Goal: Task Accomplishment & Management: Use online tool/utility

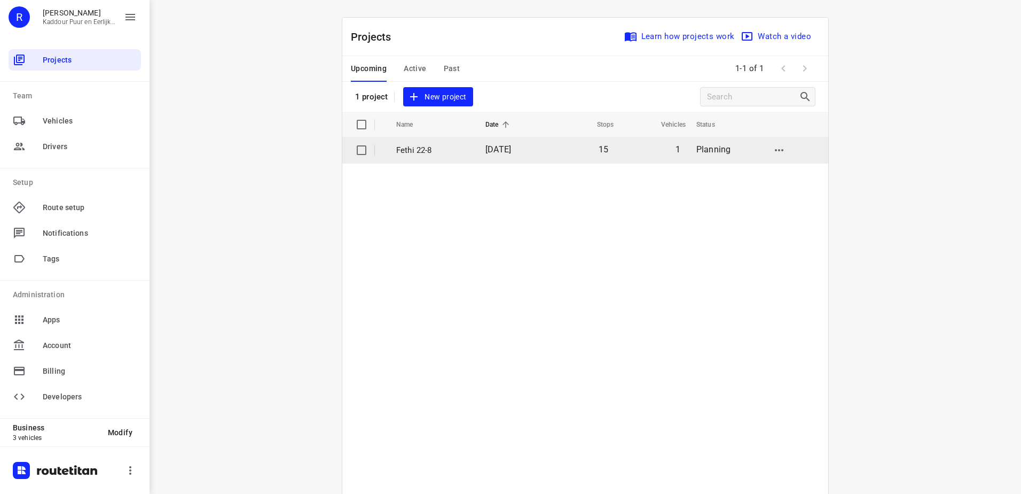
click at [548, 152] on td "15" at bounding box center [580, 150] width 69 height 26
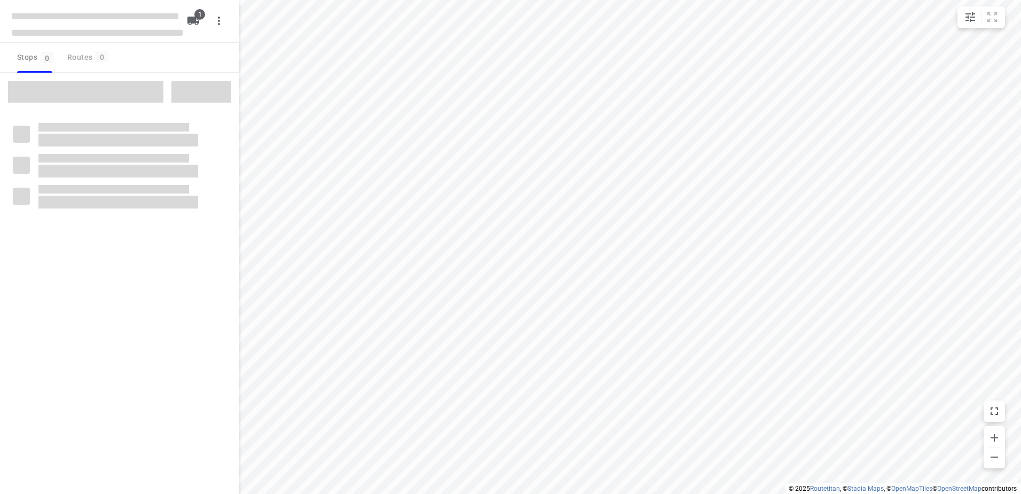
type input "distance"
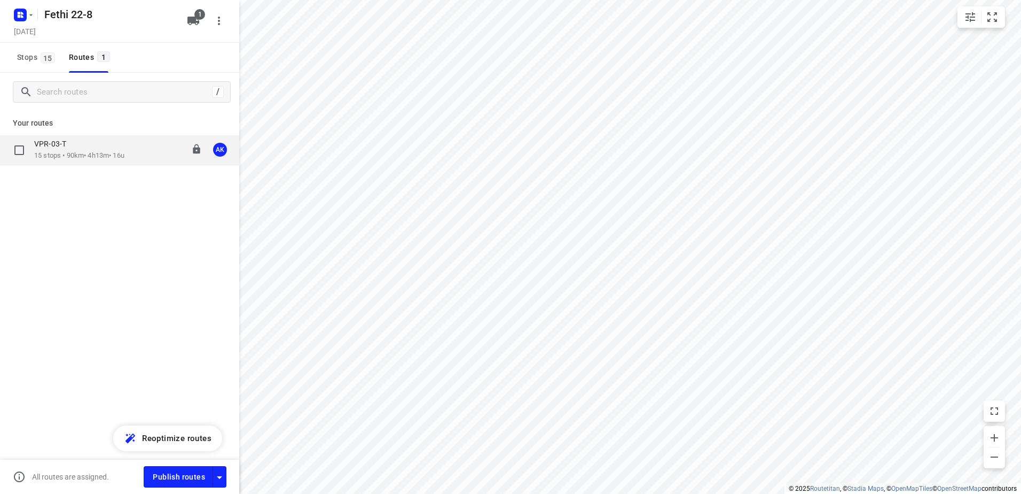
click at [144, 161] on div "VPR-03-T 15 stops • 90km • 4h13m • 16u 11:47-16:00 AK" at bounding box center [119, 150] width 239 height 30
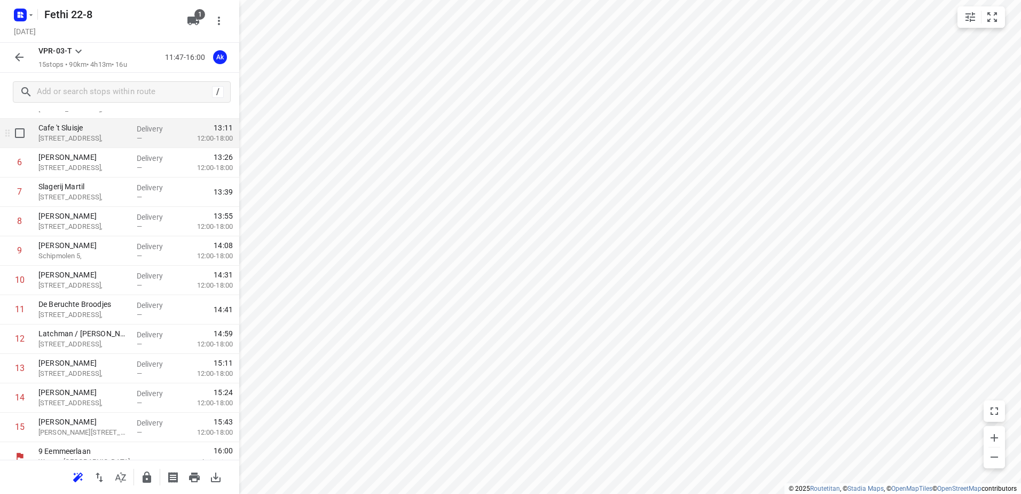
scroll to position [175, 0]
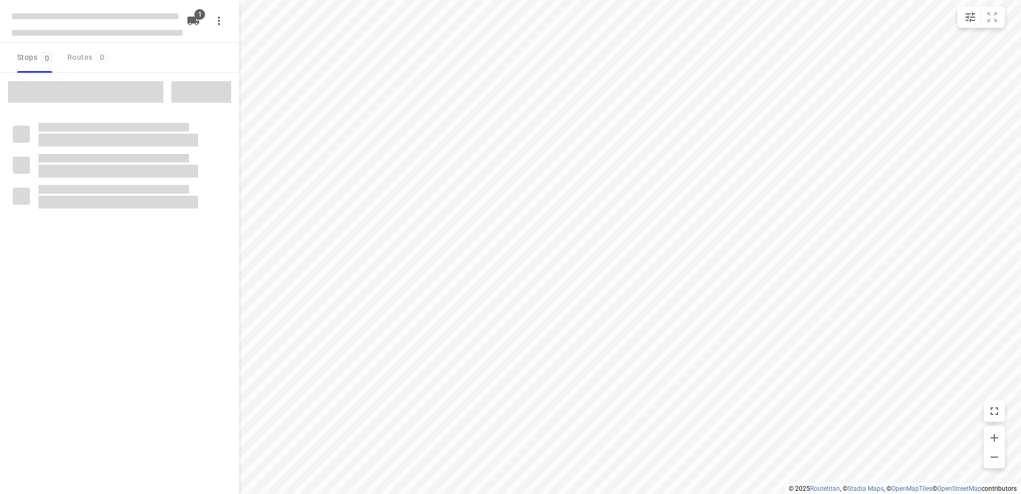
type input "distance"
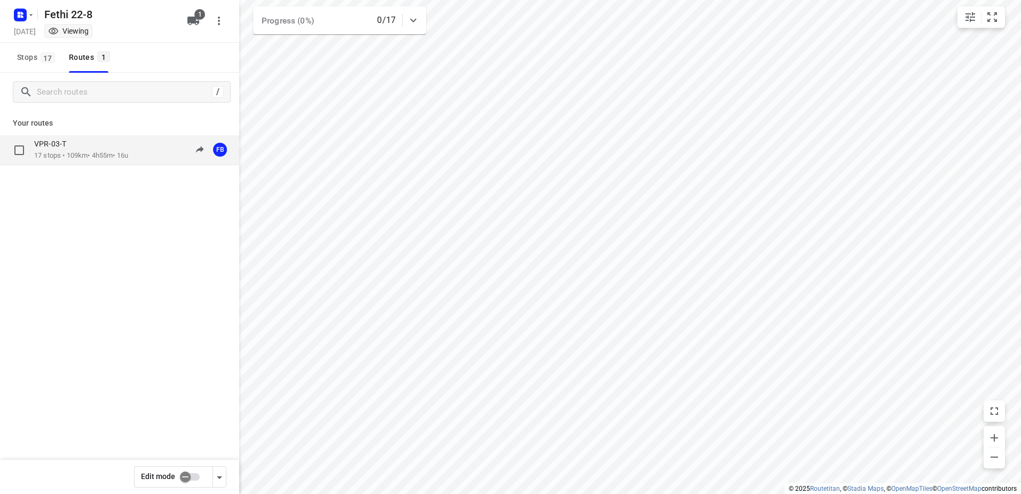
click at [99, 150] on div "VPR-03-T" at bounding box center [81, 145] width 94 height 12
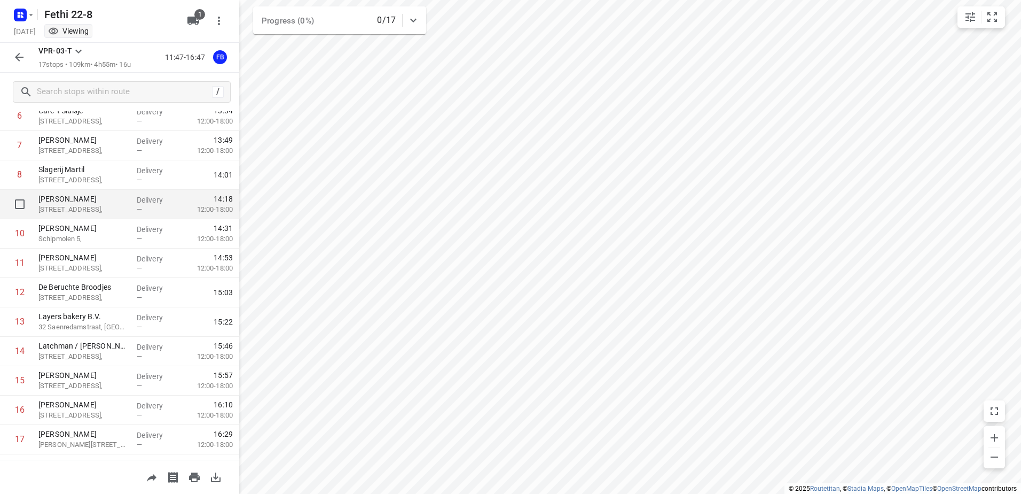
scroll to position [234, 0]
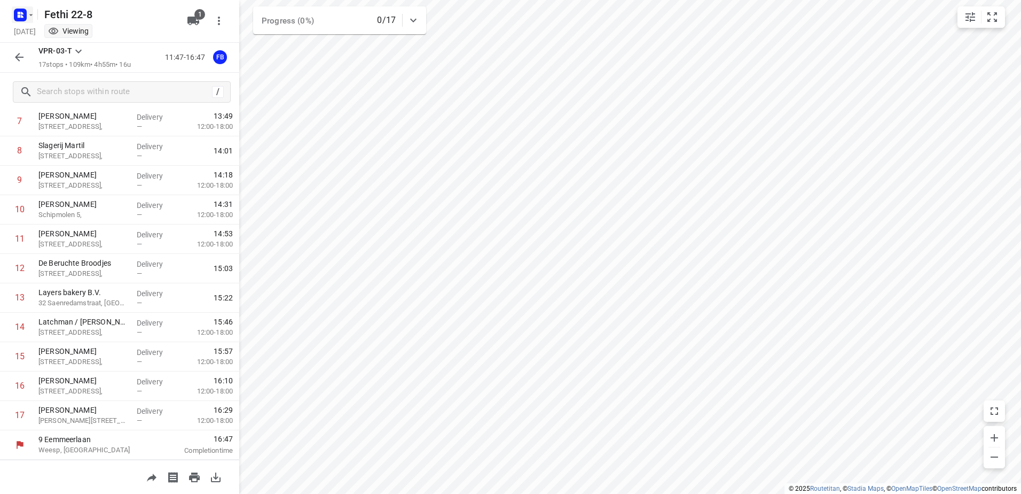
click at [14, 20] on icon "button" at bounding box center [20, 14] width 17 height 17
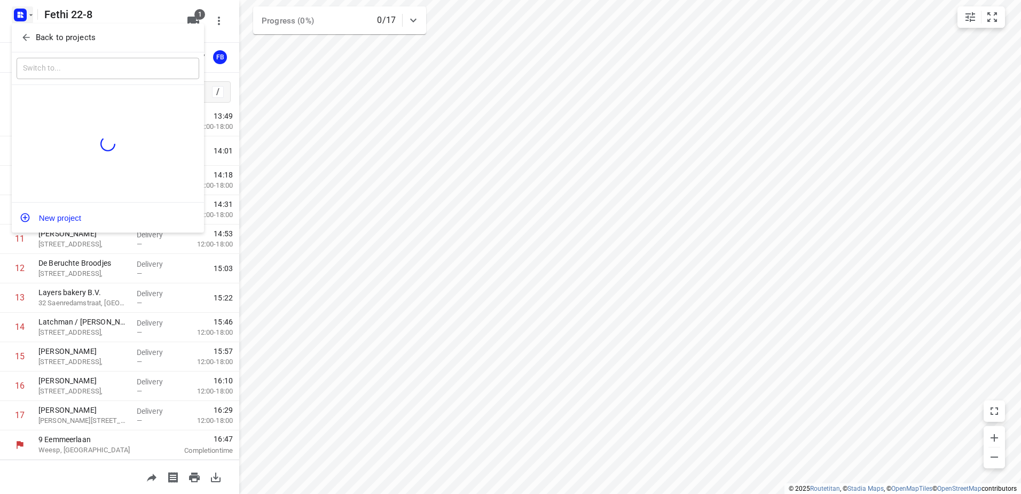
click at [27, 32] on icon "button" at bounding box center [26, 37] width 11 height 11
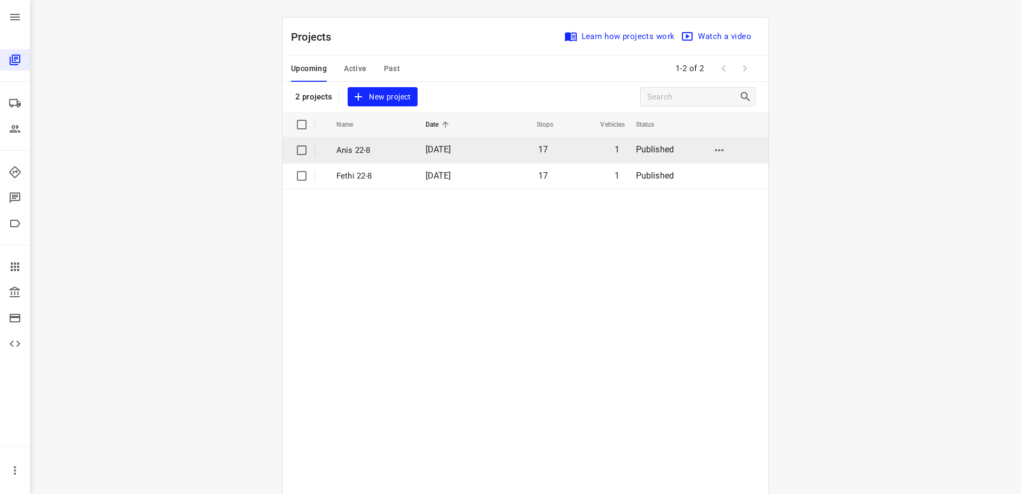
click at [401, 154] on p "Anis 22-8" at bounding box center [373, 150] width 73 height 12
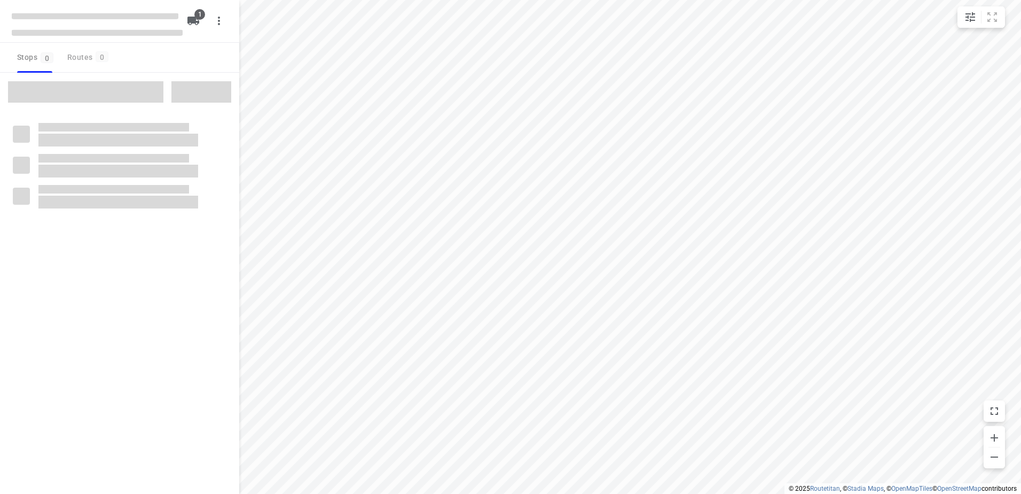
type input "distance"
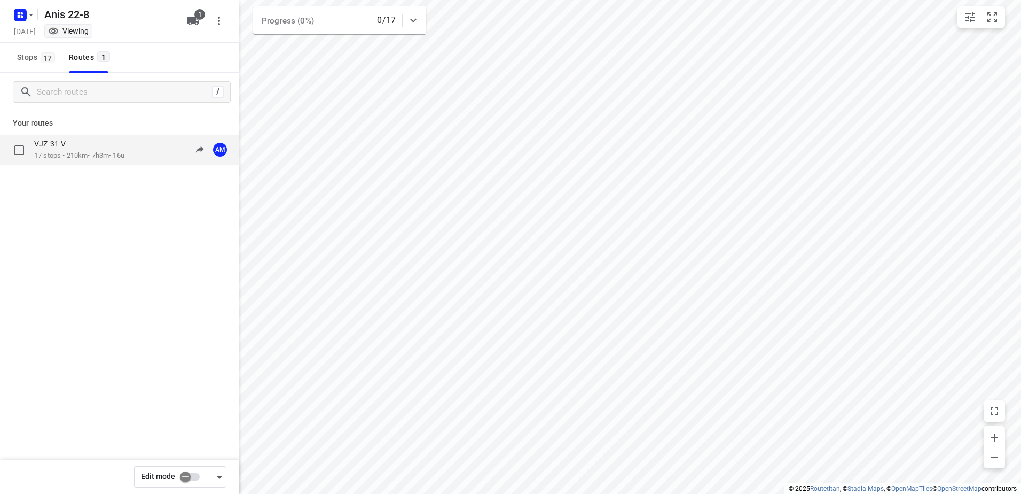
click at [121, 159] on p "17 stops • 210km • 7h3m • 16u" at bounding box center [79, 156] width 90 height 10
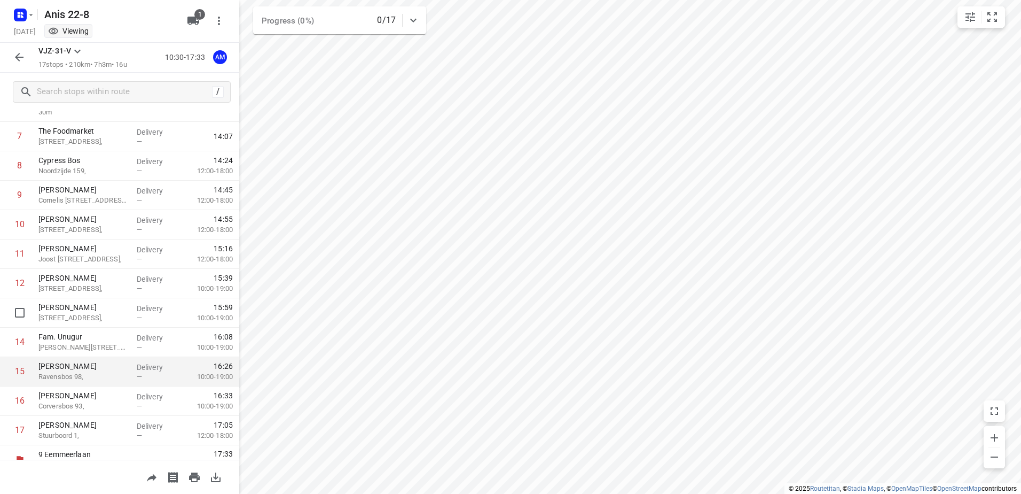
scroll to position [263, 0]
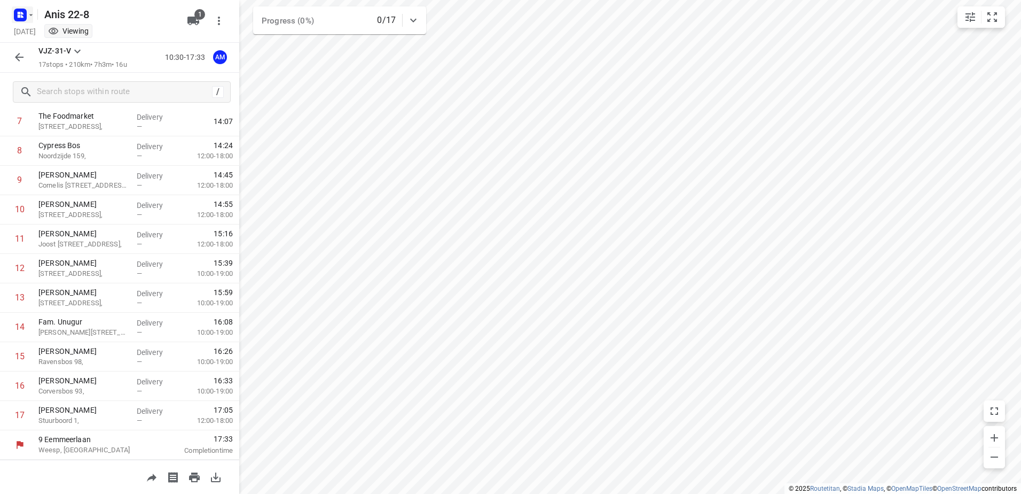
click at [19, 17] on icon "button" at bounding box center [19, 16] width 3 height 3
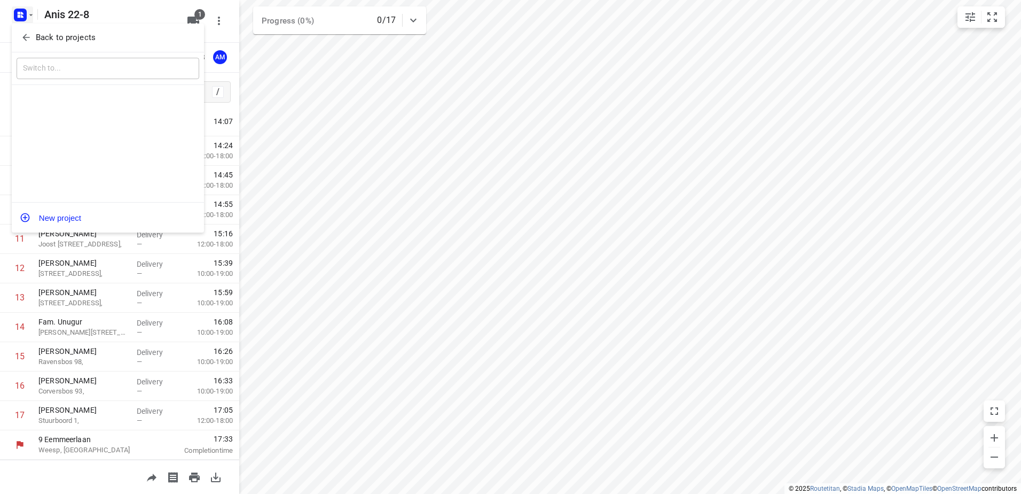
click at [33, 40] on span "Back to projects" at bounding box center [108, 38] width 174 height 12
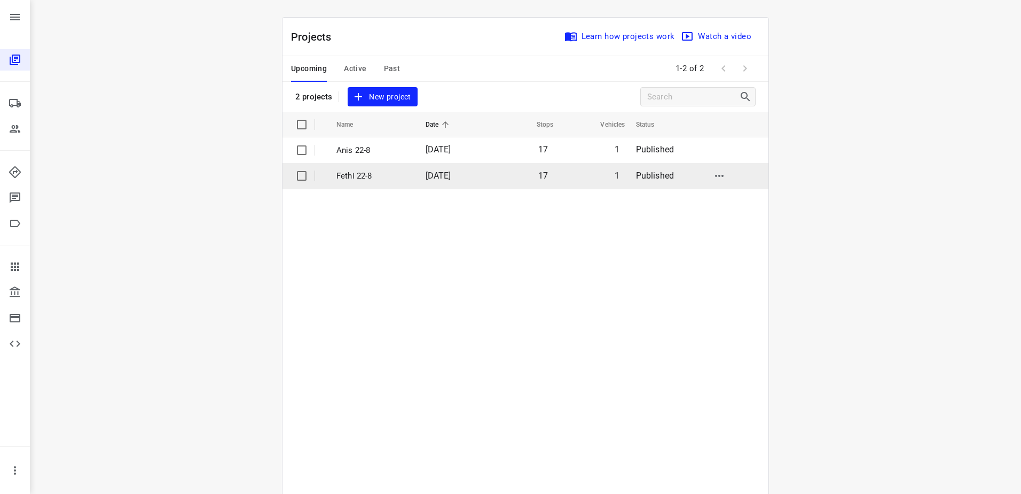
click at [380, 171] on p "Fethi 22-8" at bounding box center [373, 176] width 73 height 12
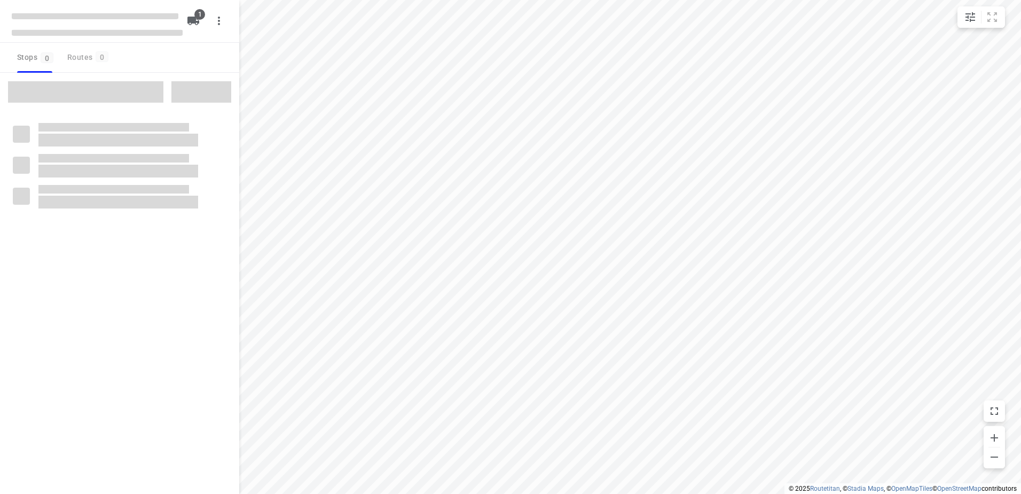
type input "distance"
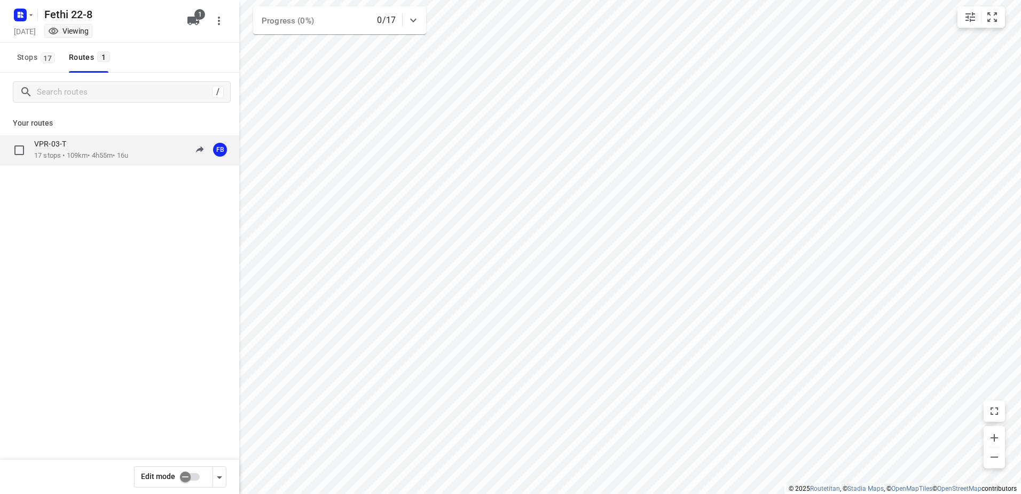
click at [122, 157] on p "17 stops • 109km • 4h55m • 16u" at bounding box center [81, 156] width 94 height 10
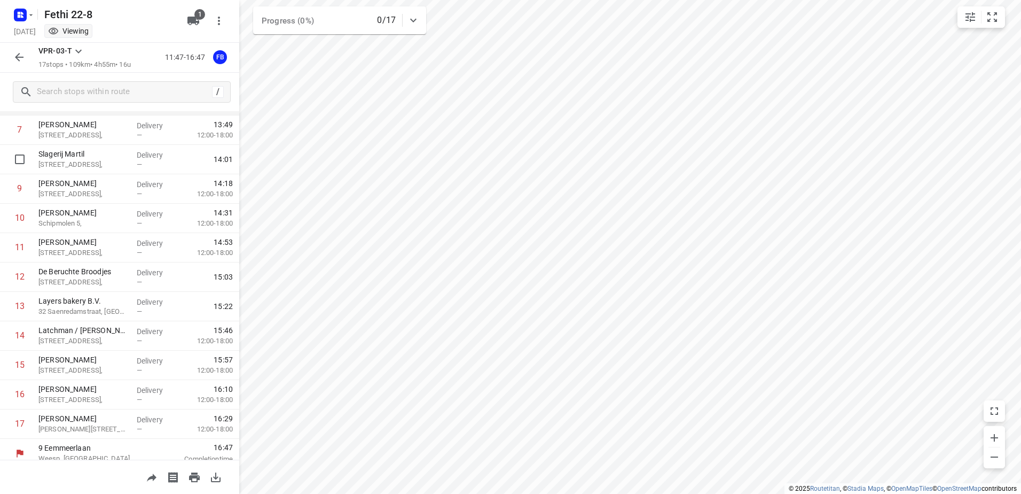
scroll to position [234, 0]
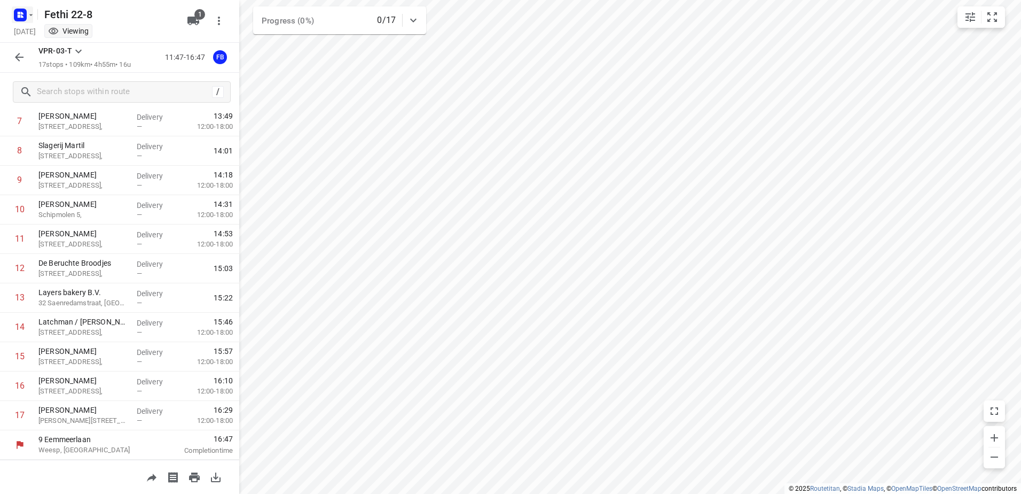
click at [23, 17] on icon "button" at bounding box center [22, 16] width 3 height 3
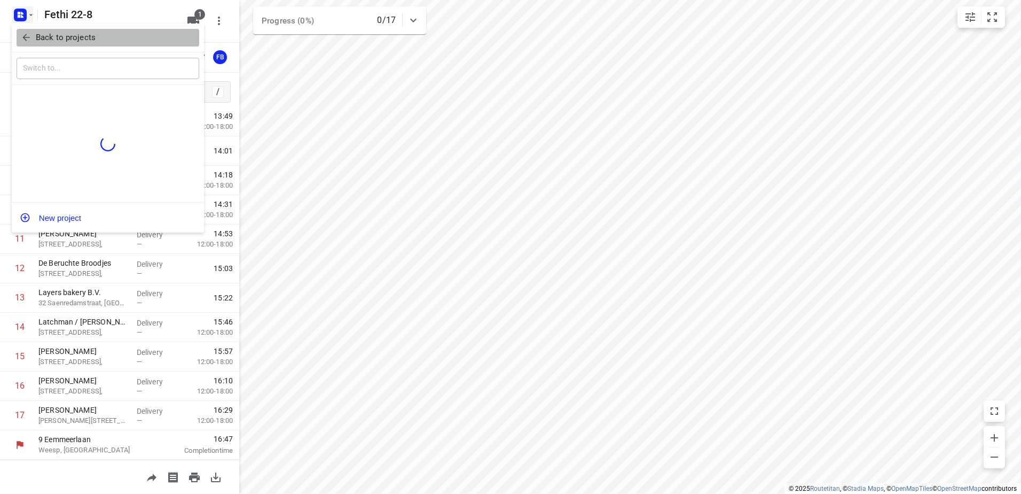
click at [28, 29] on button "Back to projects" at bounding box center [108, 38] width 183 height 18
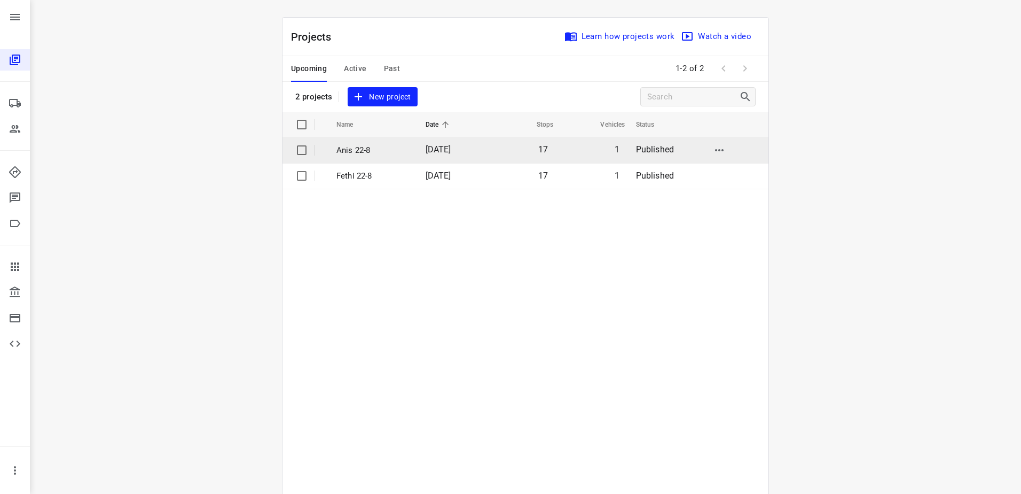
click at [445, 145] on span "22 Aug 2025" at bounding box center [439, 149] width 26 height 10
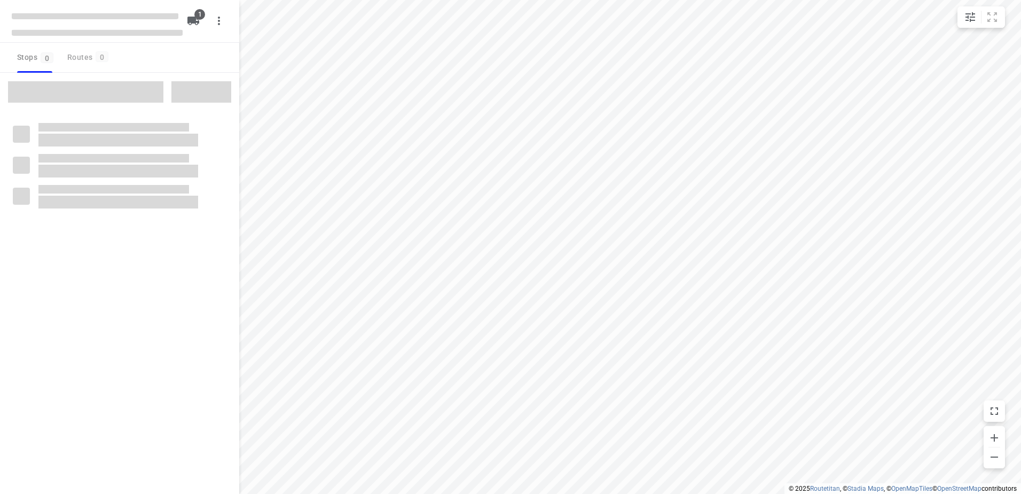
type input "distance"
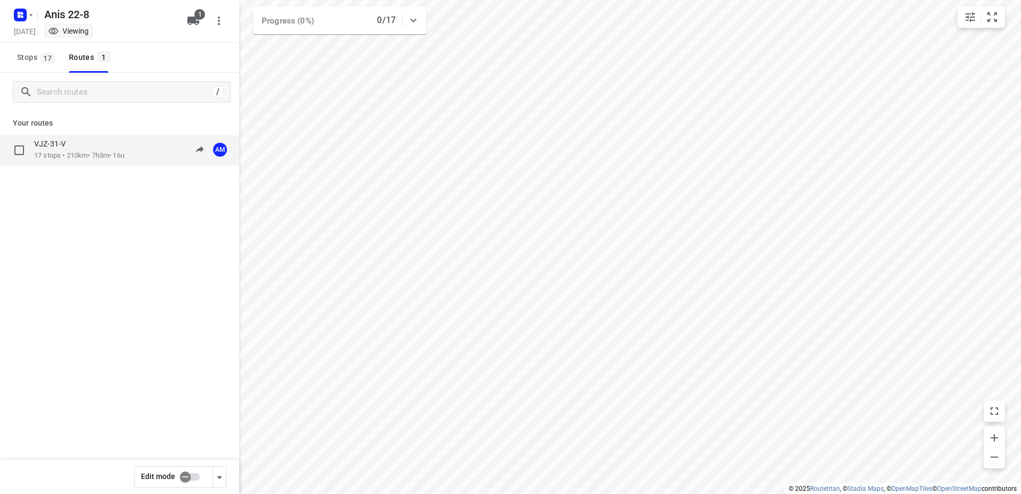
click at [116, 162] on div "VJZ-31-V 17 stops • 210km • 7h3m • 16u 10:30-17:33 AM" at bounding box center [119, 150] width 239 height 30
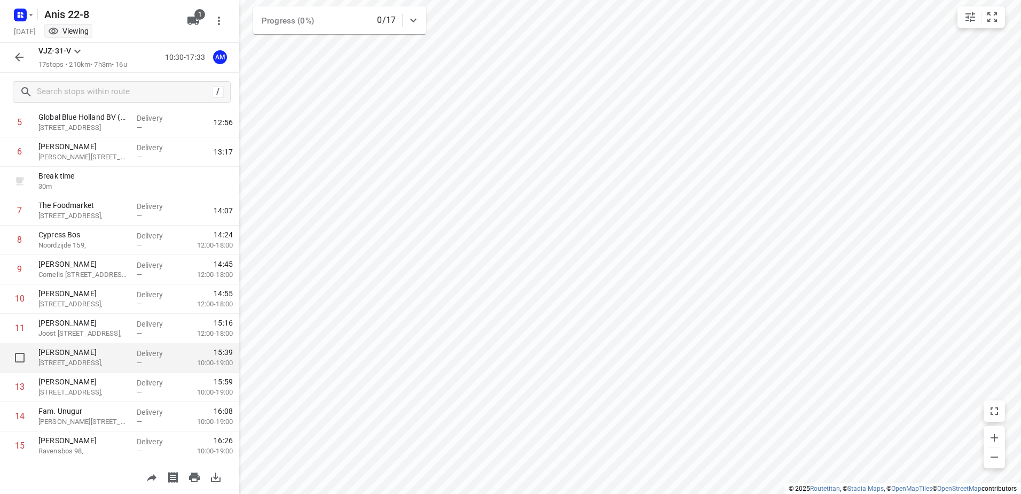
scroll to position [50, 0]
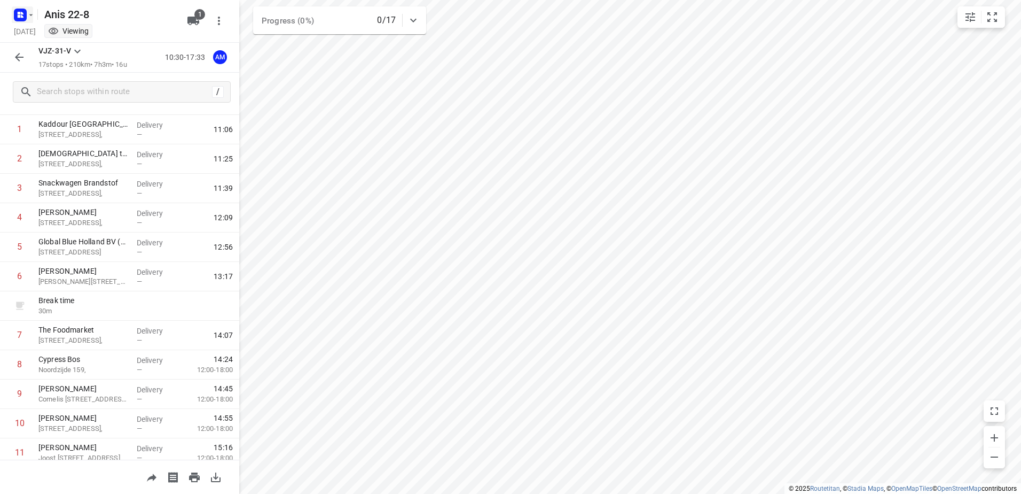
click at [15, 14] on rect "button" at bounding box center [20, 15] width 13 height 13
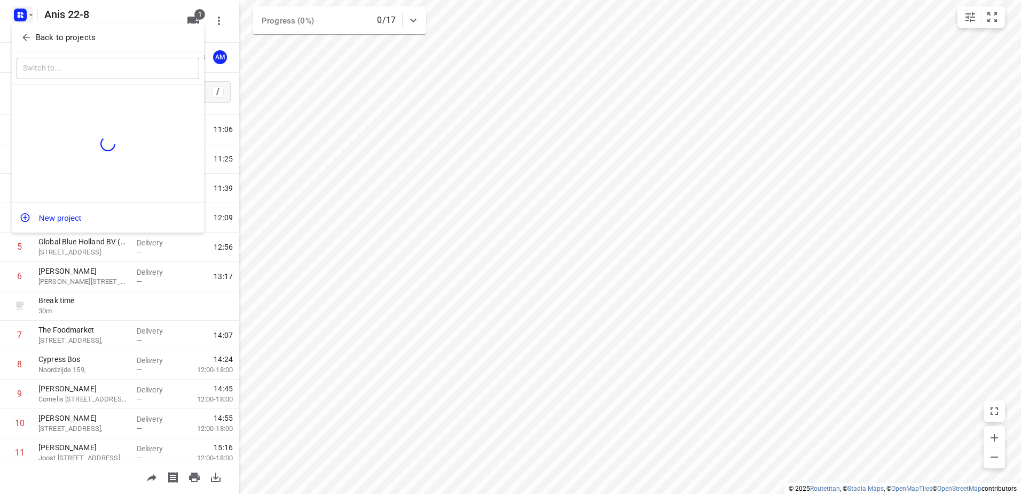
click at [28, 34] on icon "button" at bounding box center [26, 37] width 11 height 11
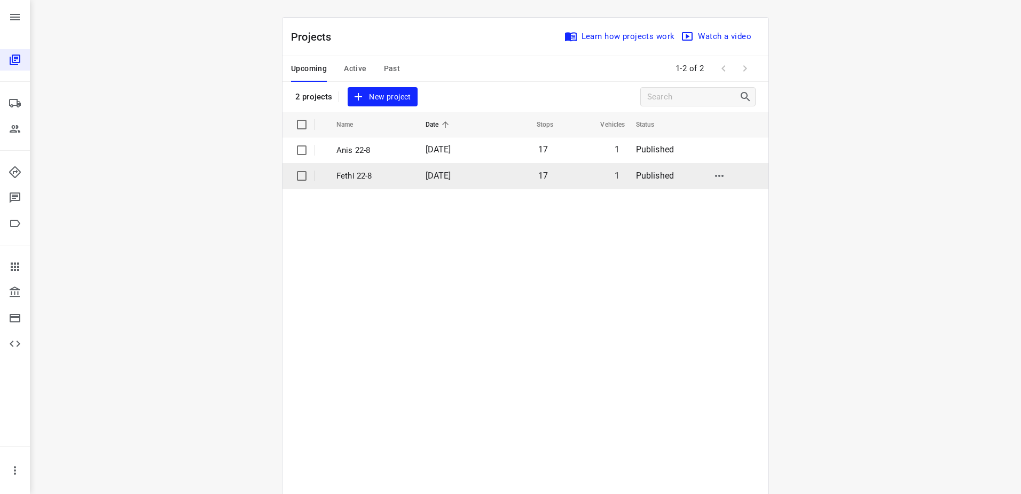
click at [445, 176] on span "22 Aug 2025" at bounding box center [439, 175] width 26 height 10
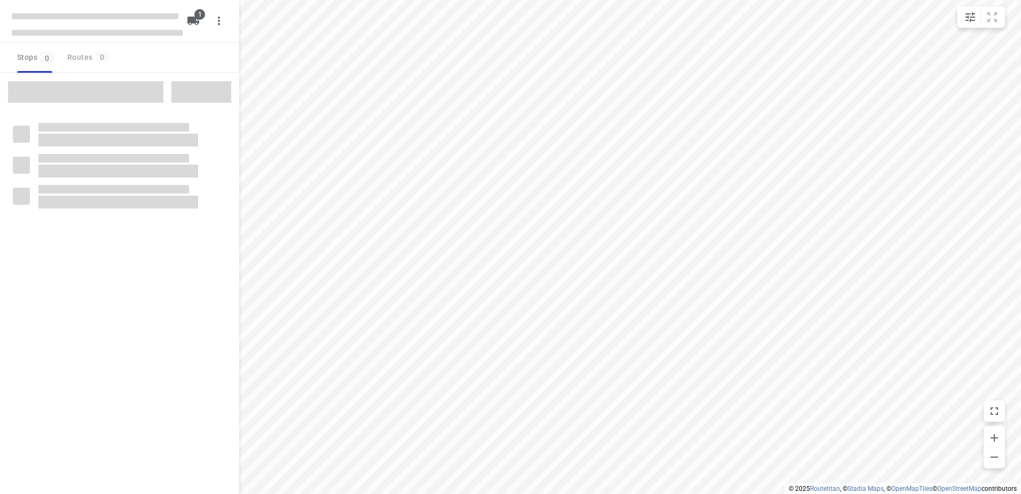
type input "distance"
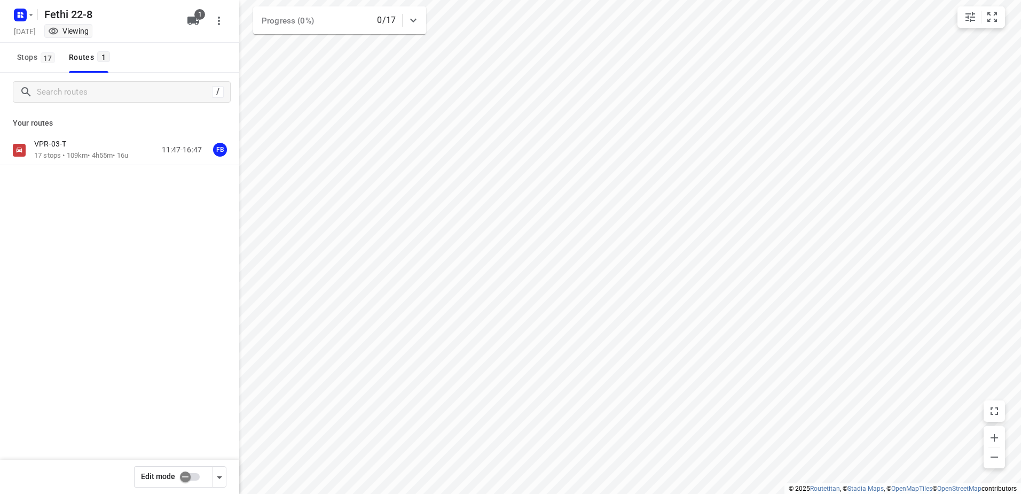
click at [193, 479] on input "checkbox" at bounding box center [185, 476] width 61 height 20
checkbox input "true"
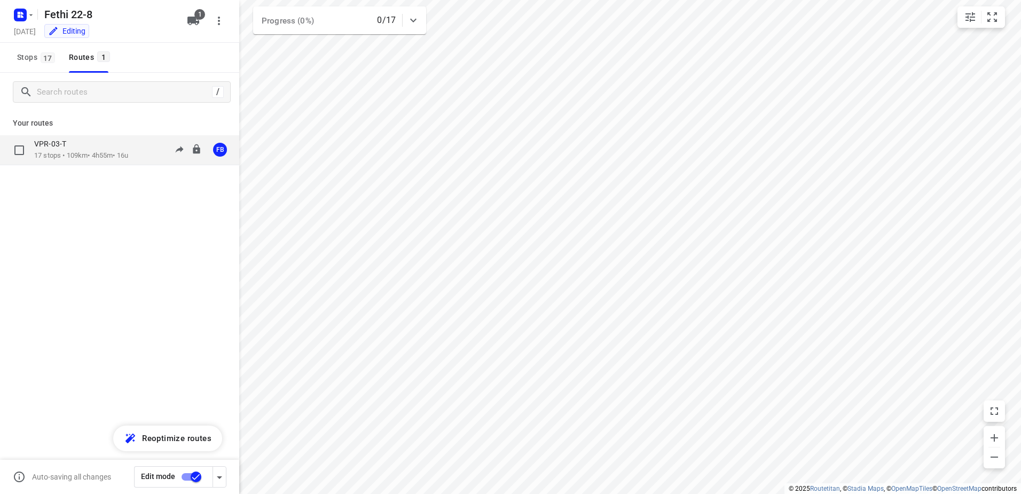
click at [106, 154] on p "17 stops • 109km • 4h55m • 16u" at bounding box center [81, 156] width 94 height 10
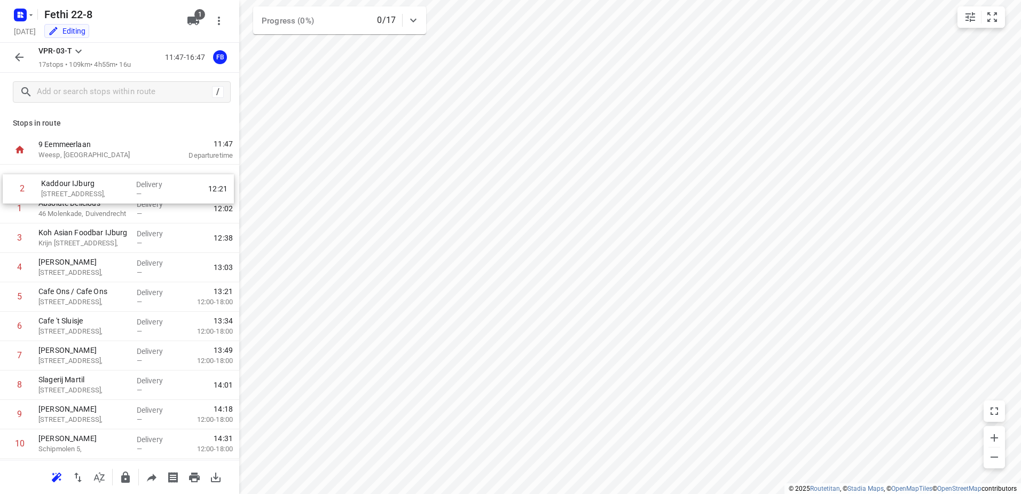
drag, startPoint x: 109, startPoint y: 215, endPoint x: 110, endPoint y: 190, distance: 24.6
click at [110, 190] on div "1 Absolute Delicious 46 Molenkade, Duivendrecht Delivery — 12:02 2 Kaddour IJbu…" at bounding box center [119, 414] width 239 height 499
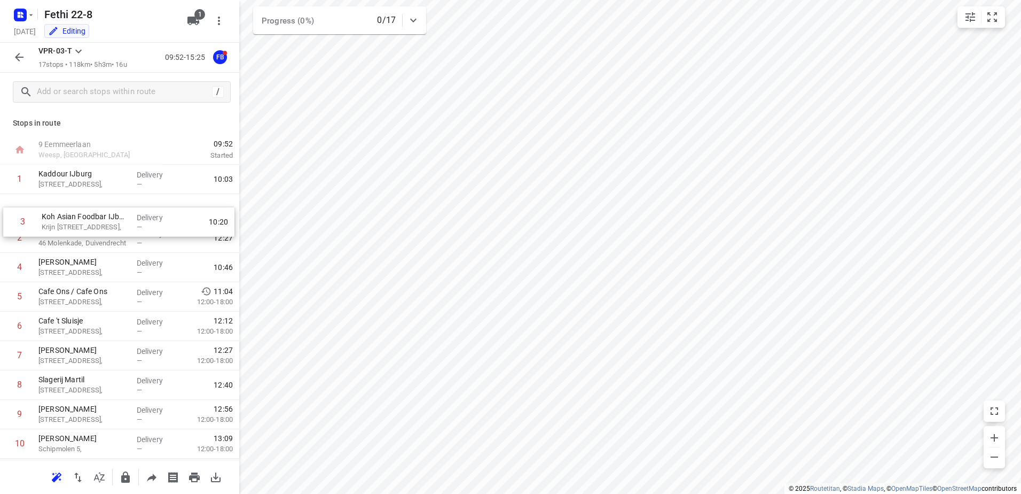
drag, startPoint x: 122, startPoint y: 236, endPoint x: 127, endPoint y: 208, distance: 28.1
click at [127, 208] on div "1 Kaddour IJburg Pampuslaan 22, Delivery — 10:03 2 Absolute Delicious 46 Molenk…" at bounding box center [119, 414] width 239 height 499
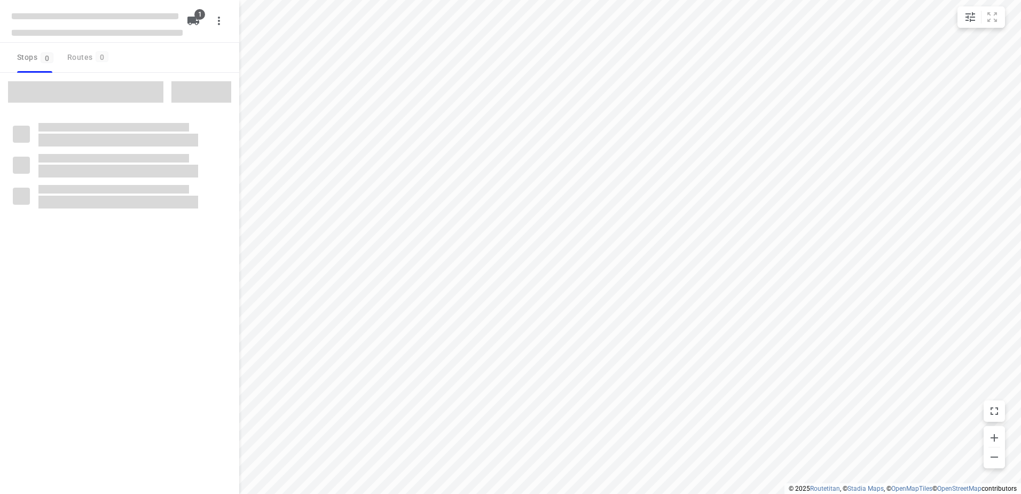
type input "distance"
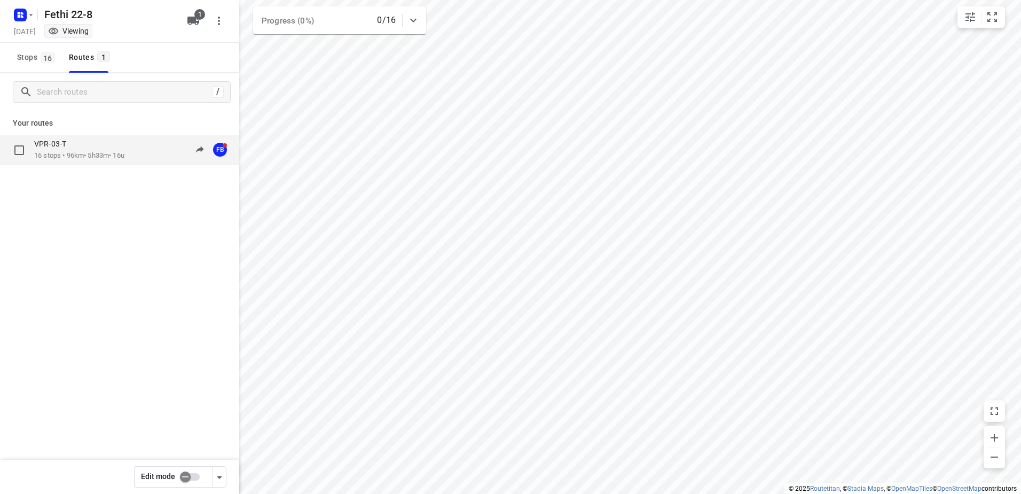
click at [111, 144] on div "VPR-03-T" at bounding box center [79, 145] width 90 height 12
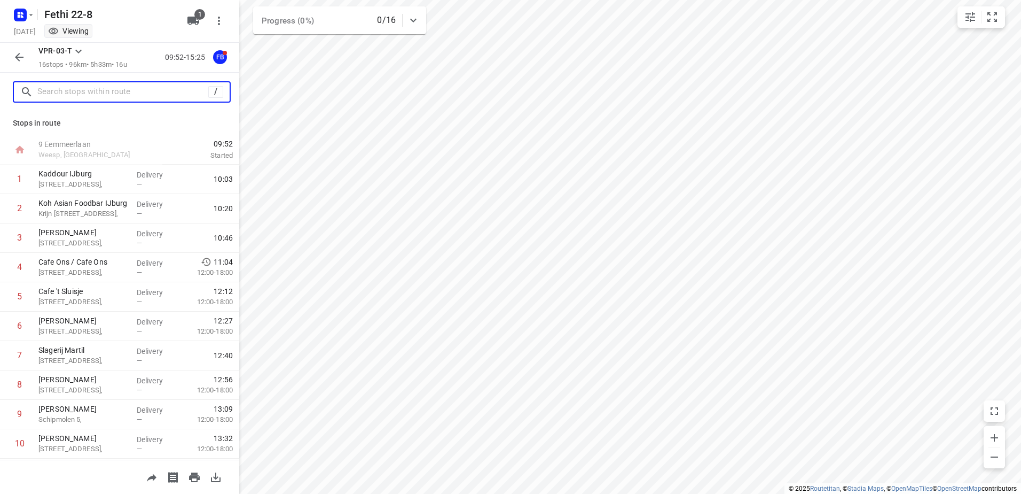
click at [89, 92] on input "text" at bounding box center [122, 92] width 171 height 17
click at [21, 61] on icon "button" at bounding box center [19, 57] width 13 height 13
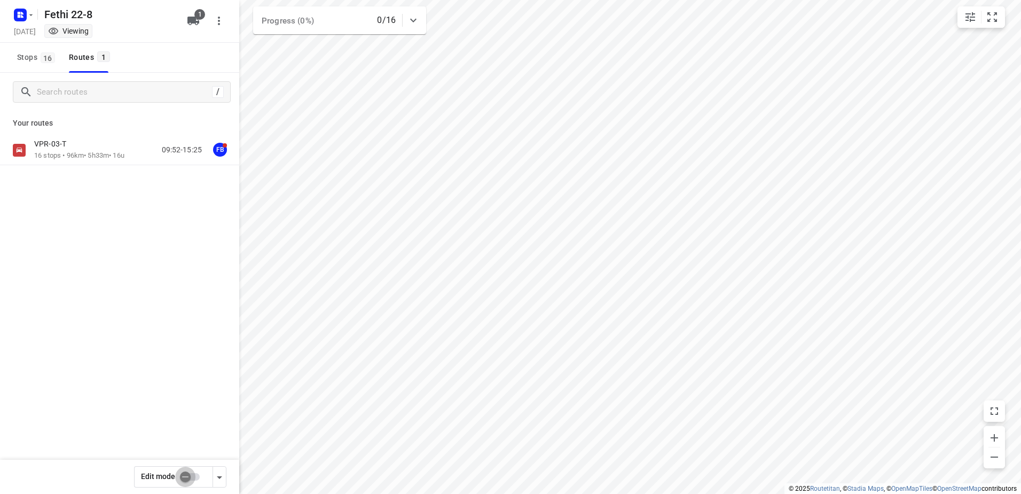
click at [193, 476] on input "checkbox" at bounding box center [185, 476] width 61 height 20
checkbox input "true"
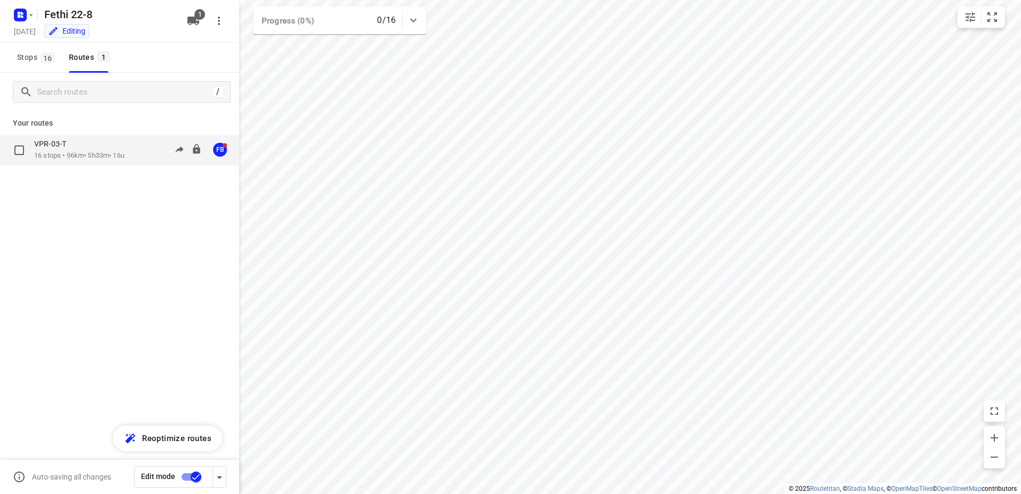
click at [89, 153] on p "16 stops • 96km • 5h33m • 16u" at bounding box center [79, 156] width 90 height 10
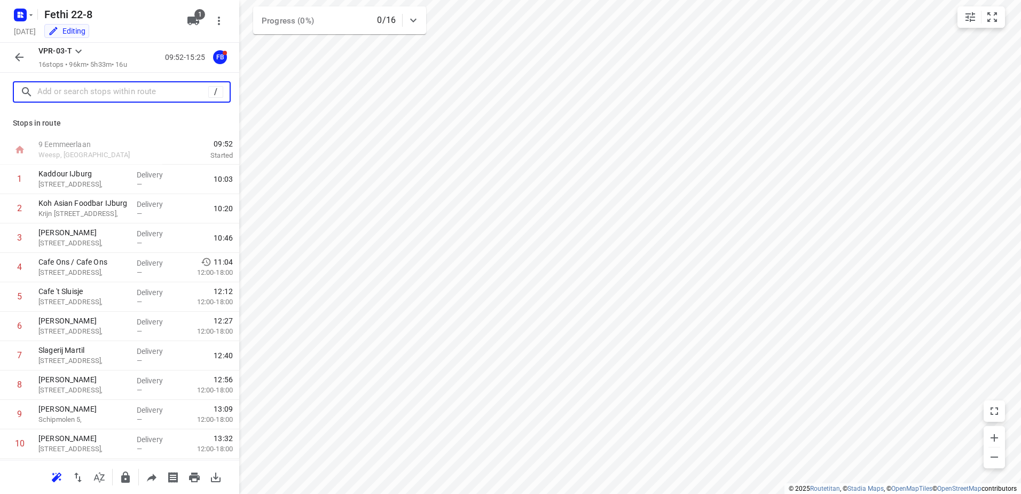
click at [97, 89] on input "text" at bounding box center [122, 92] width 171 height 17
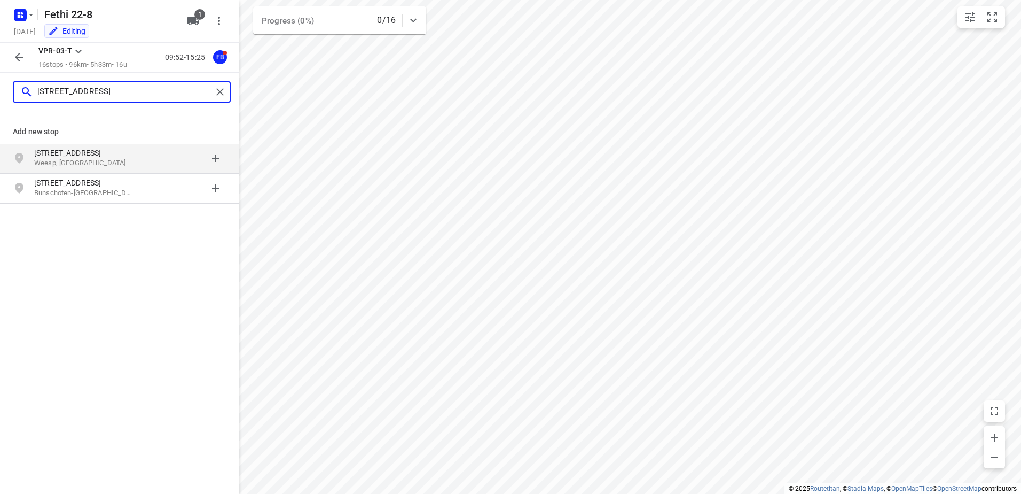
type input "eemeerlaan 9b"
click at [115, 153] on p "Eemmeerlaan 9b" at bounding box center [83, 152] width 98 height 11
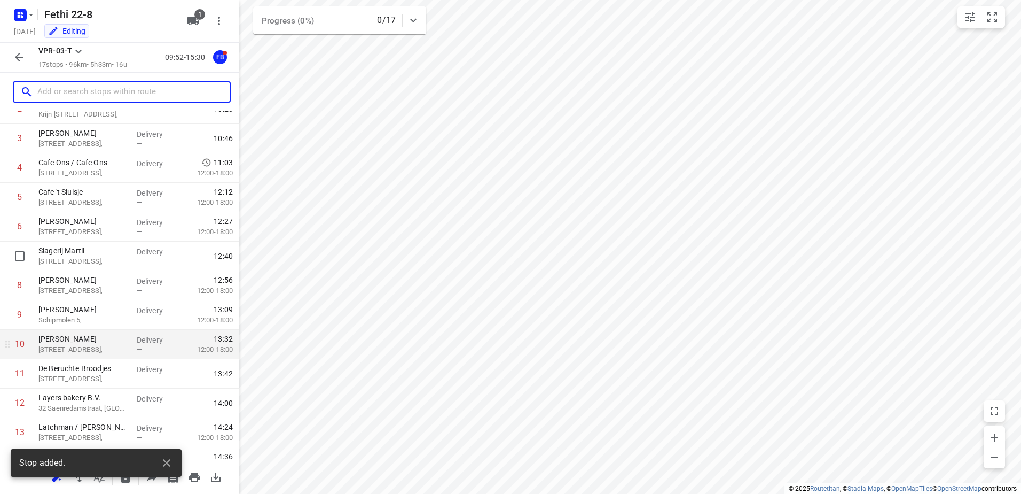
scroll to position [234, 0]
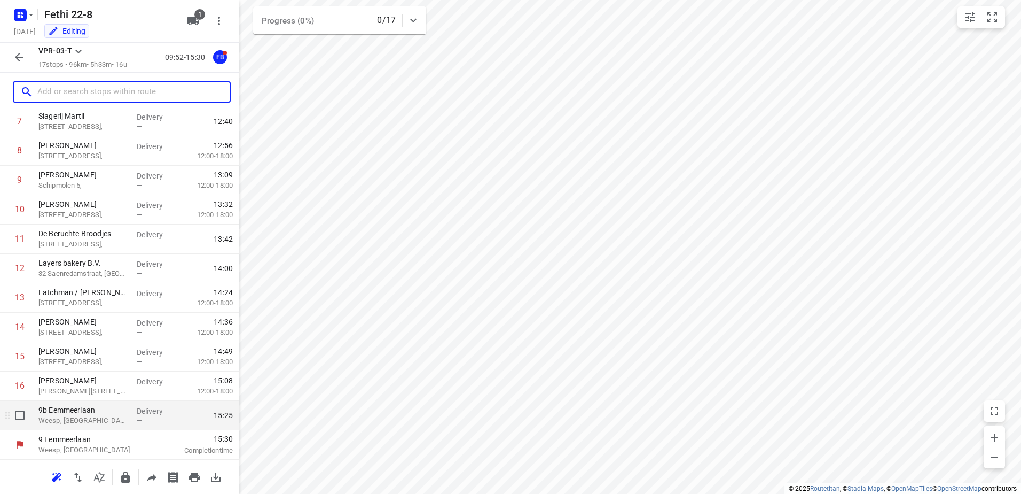
click at [123, 413] on p "9b Eemmeerlaan" at bounding box center [83, 409] width 90 height 11
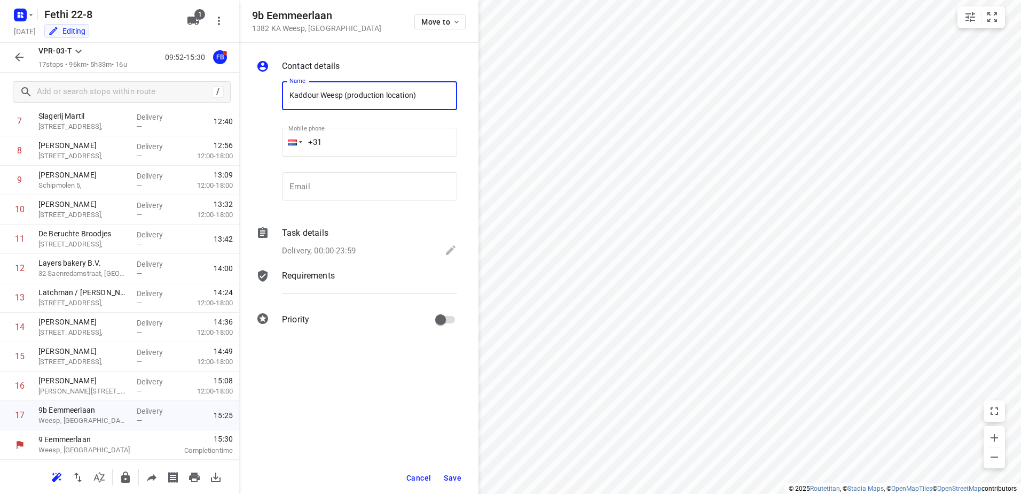
type input "Kaddour Weesp (production location)"
click at [451, 482] on button "Save" at bounding box center [453, 477] width 26 height 19
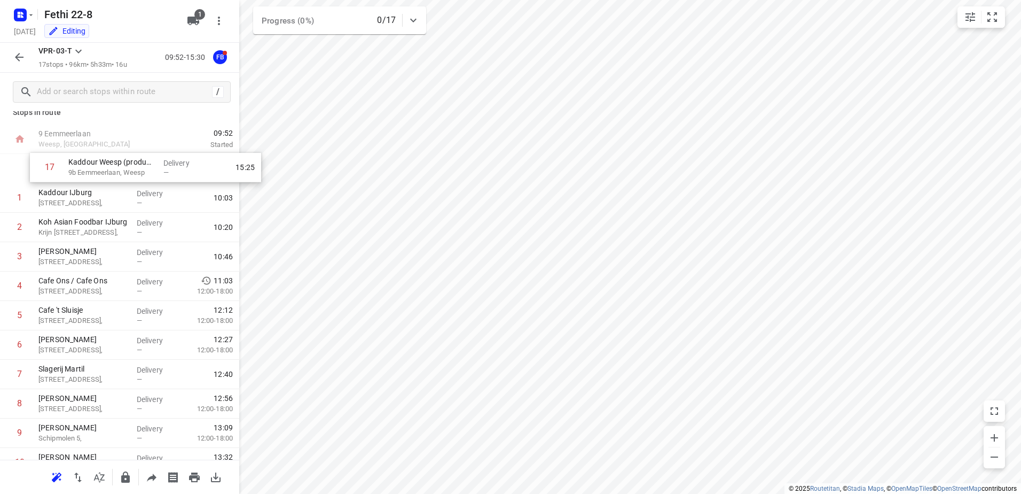
scroll to position [0, 0]
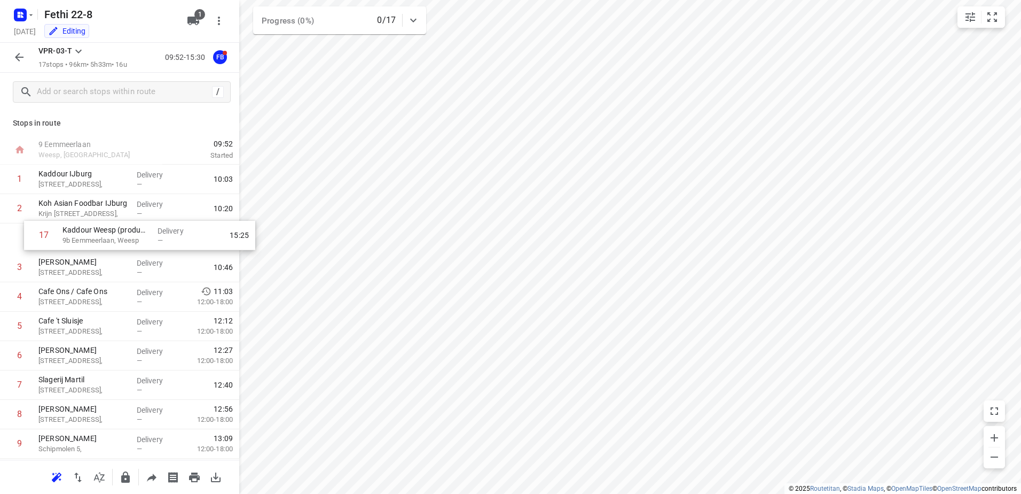
drag, startPoint x: 124, startPoint y: 416, endPoint x: 147, endPoint y: 229, distance: 188.4
click at [147, 229] on div "1 Kaddour IJburg Pampuslaan 22, Delivery — 10:03 2 Koh Asian Foodbar IJburg Kri…" at bounding box center [119, 414] width 239 height 499
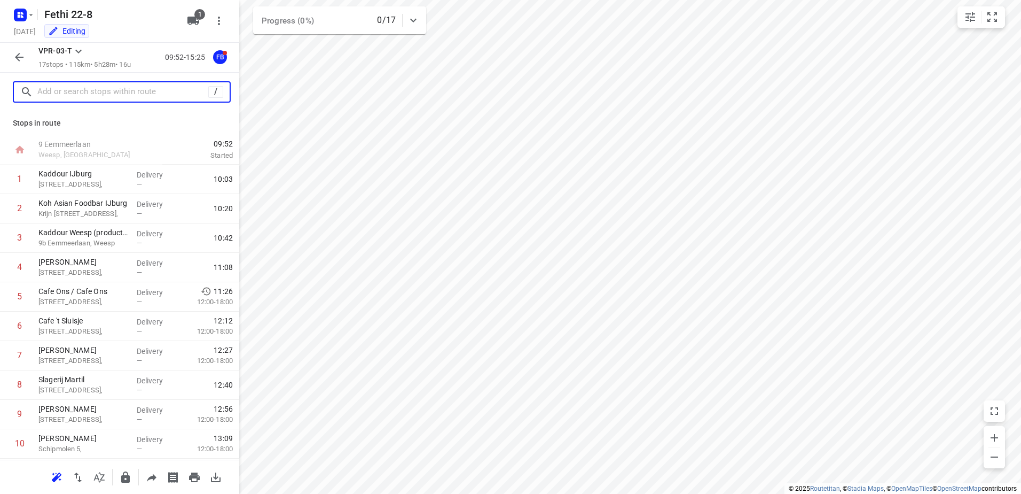
click at [108, 91] on input "text" at bounding box center [122, 92] width 171 height 17
paste input "Molenkade"
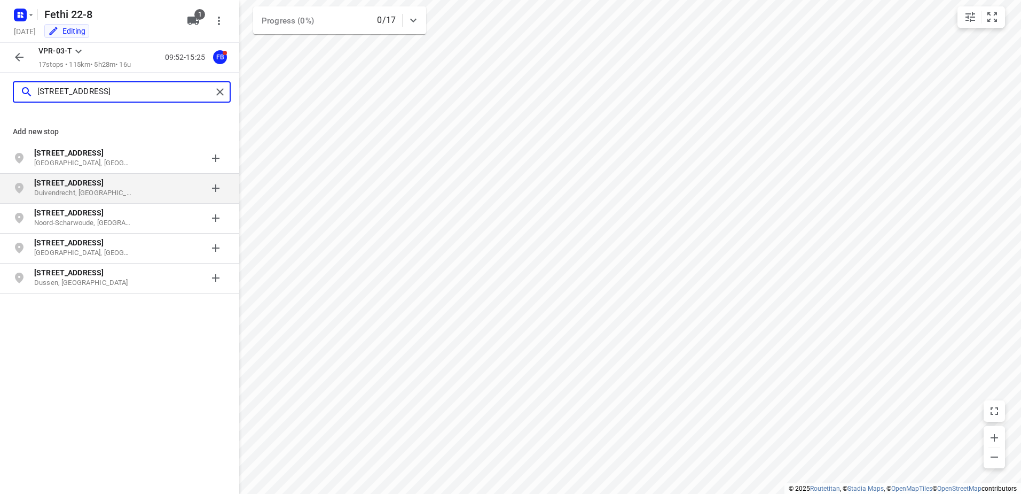
type input "Molenkade 46"
click at [107, 190] on p "Duivendrecht, Nederland" at bounding box center [83, 193] width 98 height 10
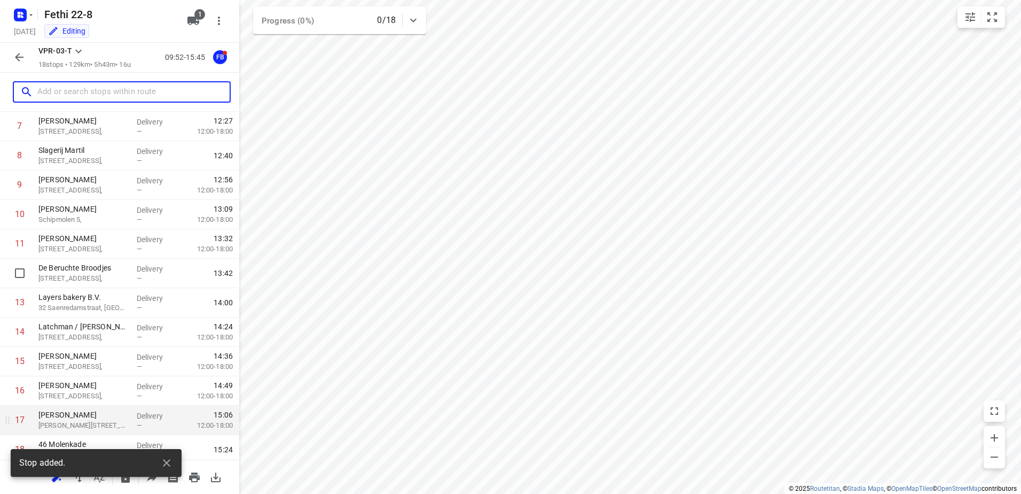
scroll to position [263, 0]
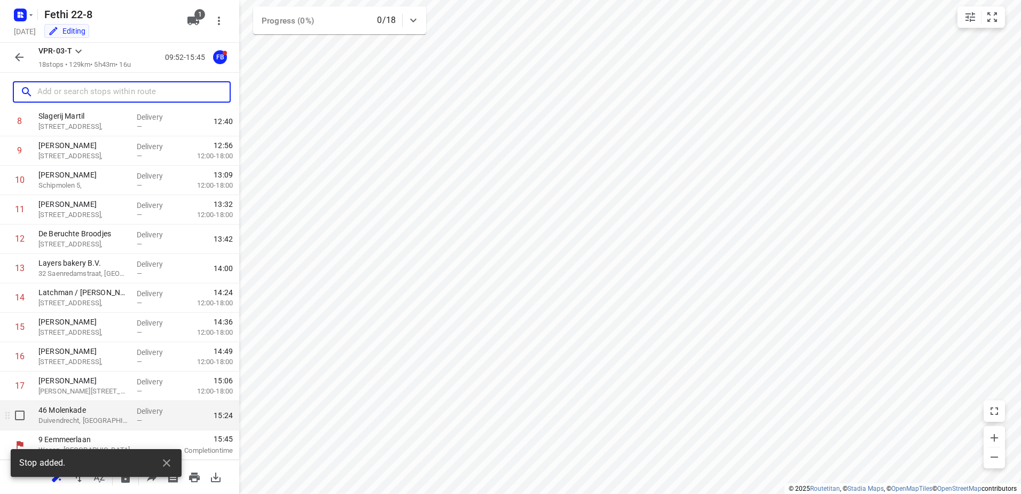
click at [99, 412] on p "46 Molenkade" at bounding box center [83, 409] width 90 height 11
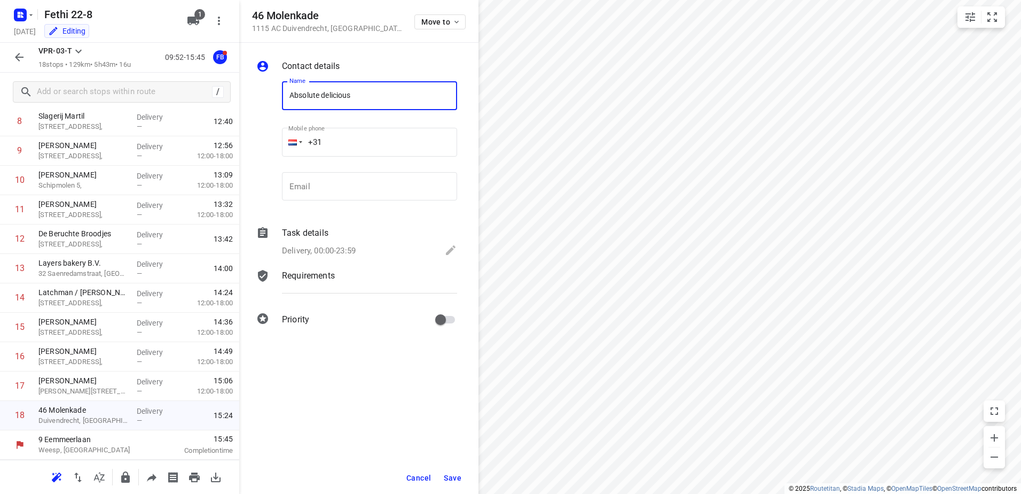
type input "Absolute delicious"
click at [451, 472] on button "Save" at bounding box center [453, 477] width 26 height 19
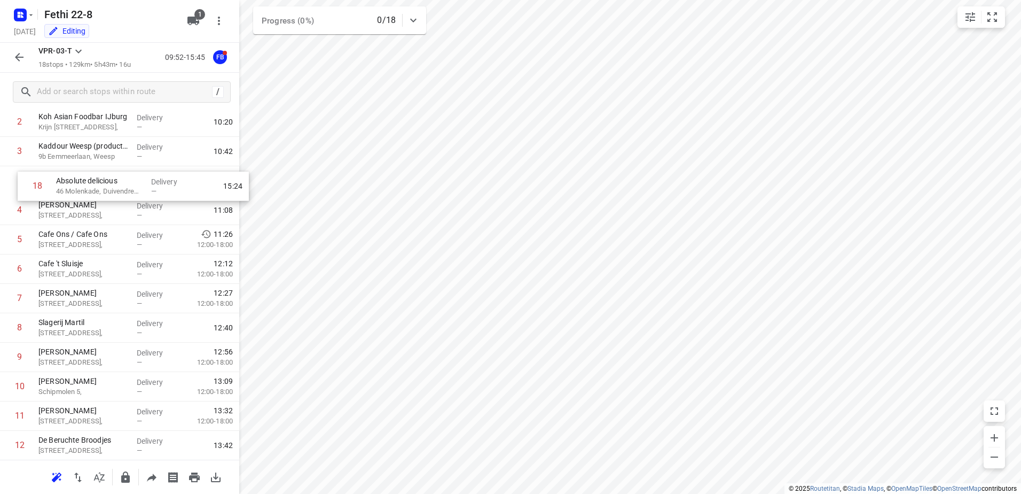
drag, startPoint x: 88, startPoint y: 415, endPoint x: 106, endPoint y: 181, distance: 234.6
click at [106, 181] on div "1 Kaddour IJburg Pampuslaan 22, Delivery — 10:03 2 Koh Asian Foodbar IJburg Kri…" at bounding box center [119, 342] width 239 height 529
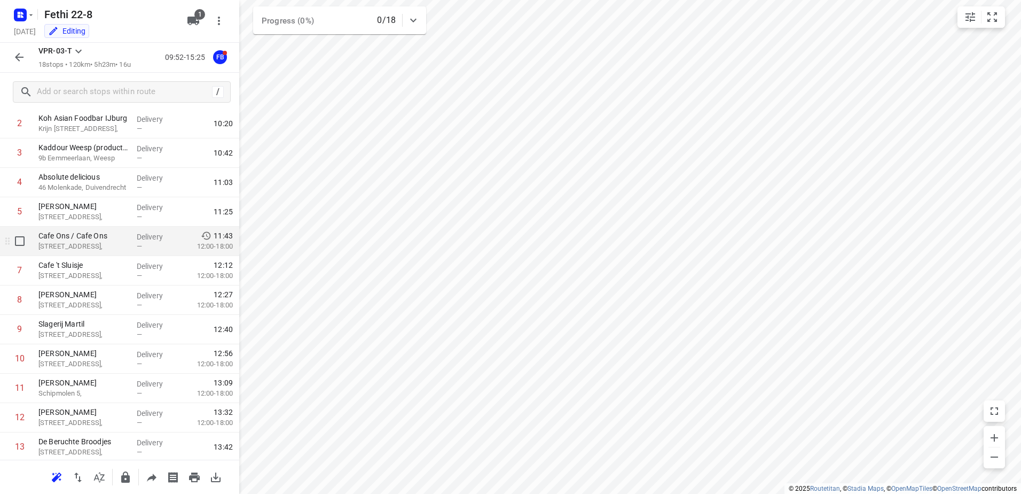
scroll to position [32, 0]
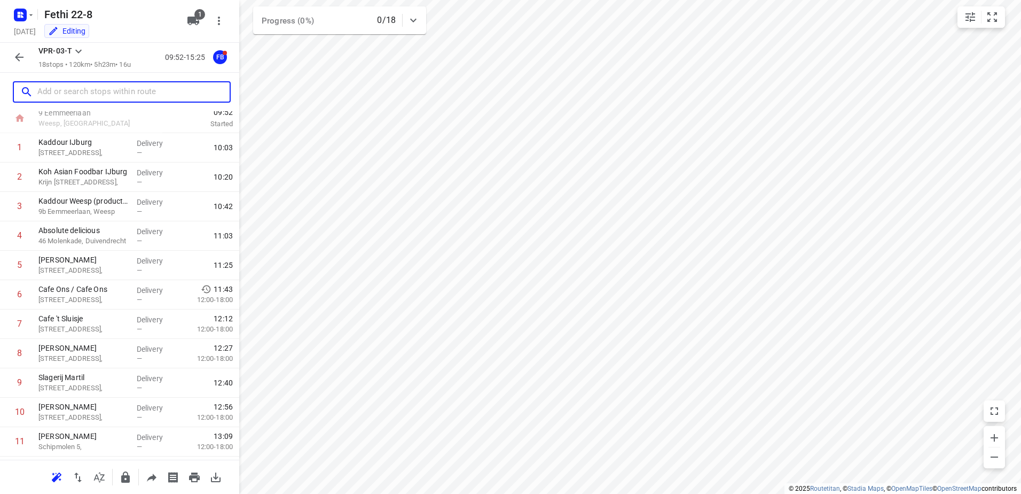
click at [88, 92] on input "text" at bounding box center [133, 92] width 192 height 17
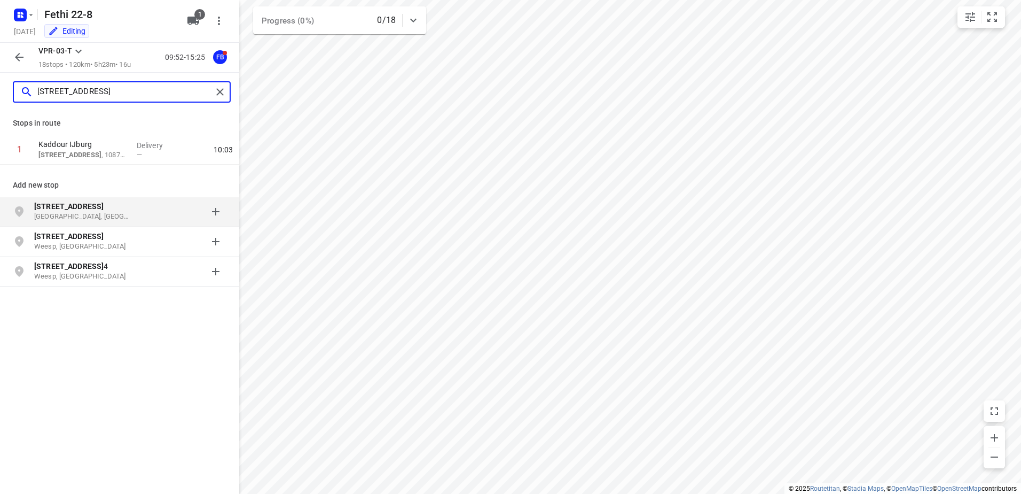
type input "pampuslaan 22"
click at [88, 213] on p "Amsterdam, Nederland" at bounding box center [83, 217] width 98 height 10
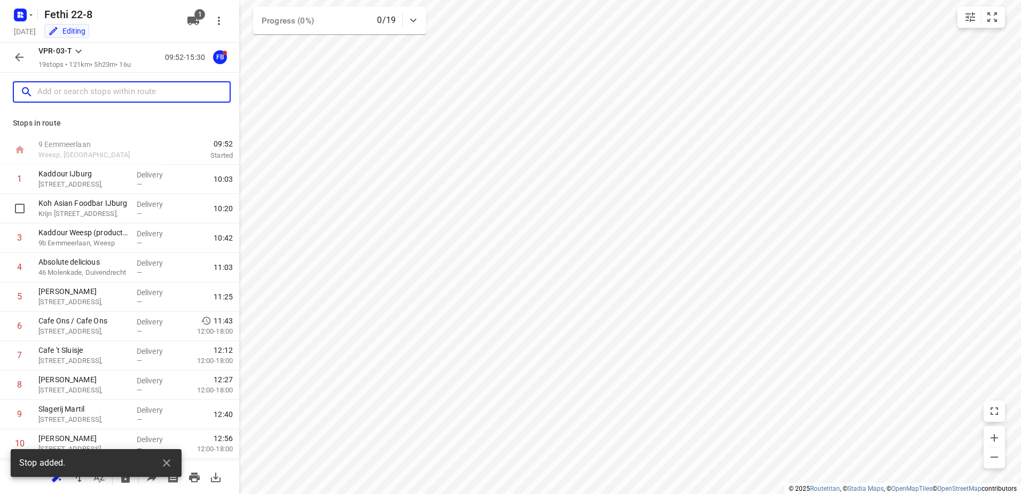
scroll to position [293, 0]
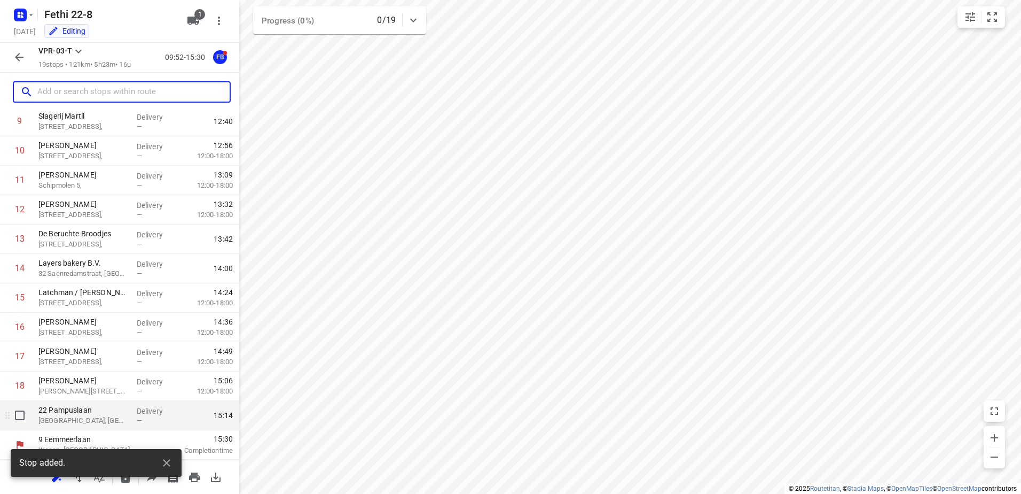
click at [101, 419] on p "Amsterdam, Netherlands" at bounding box center [83, 420] width 90 height 11
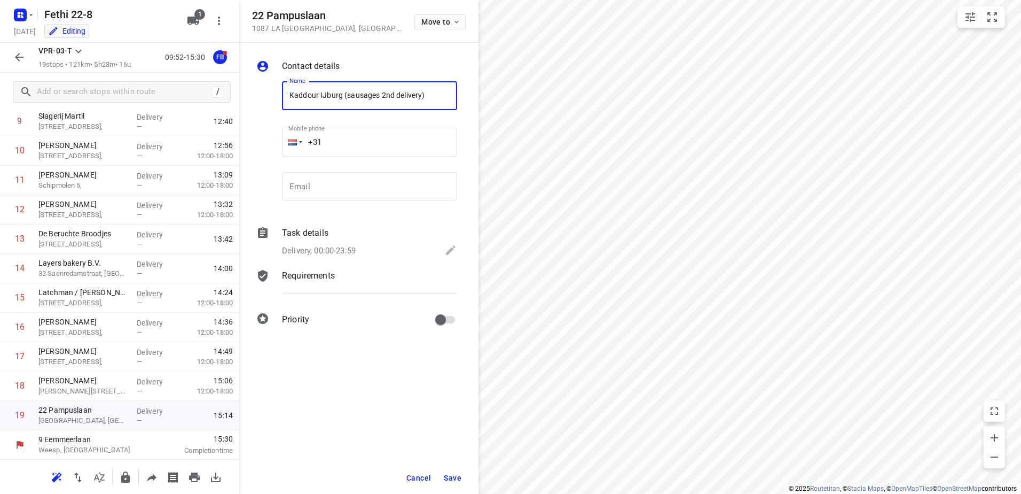
type input "Kaddour IJburg (sausages 2nd delivery)"
click at [454, 472] on button "Save" at bounding box center [453, 477] width 26 height 19
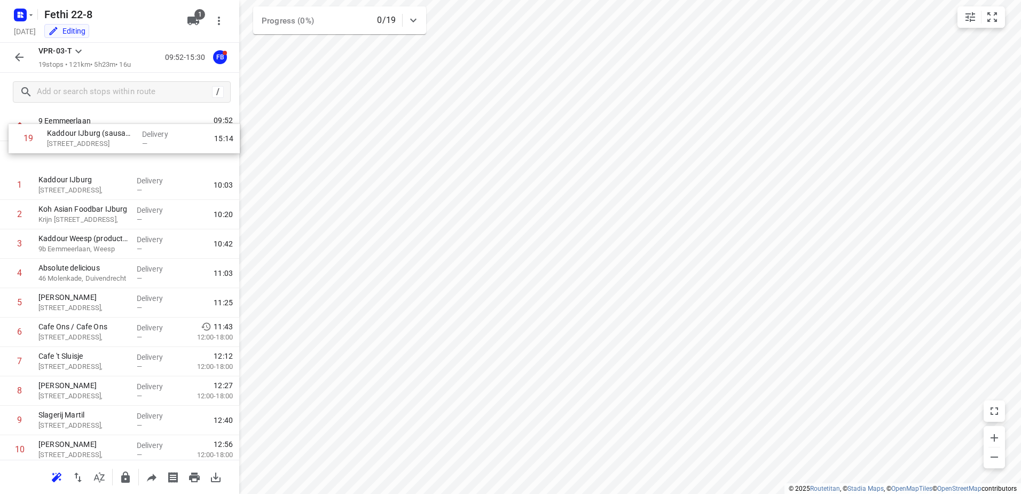
scroll to position [0, 0]
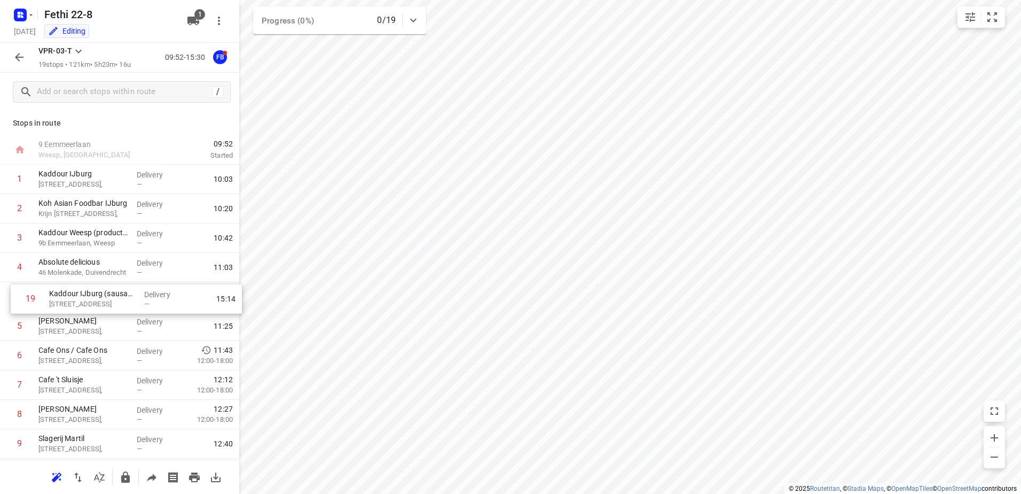
drag, startPoint x: 131, startPoint y: 413, endPoint x: 142, endPoint y: 289, distance: 124.4
click at [142, 289] on div "1 Kaddour IJburg Pampuslaan 22, Delivery — 10:03 2 Koh Asian Foodbar IJburg Kri…" at bounding box center [119, 444] width 239 height 558
